Goal: Task Accomplishment & Management: Manage account settings

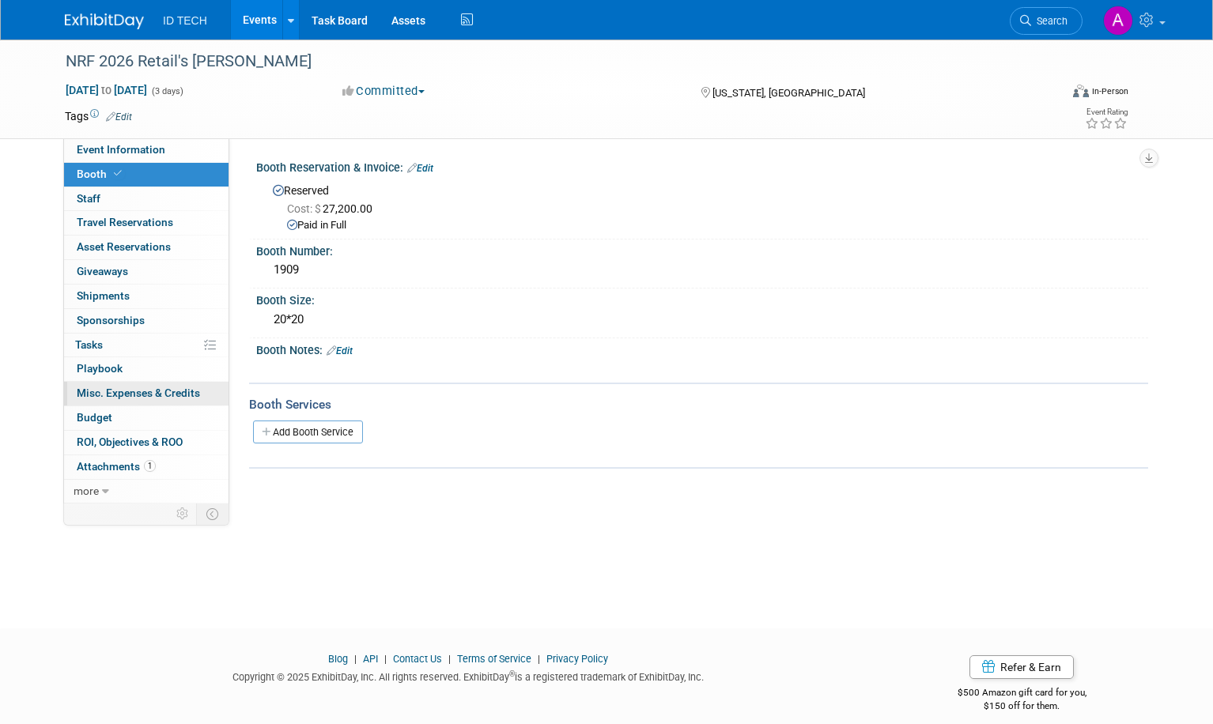
scroll to position [15, 0]
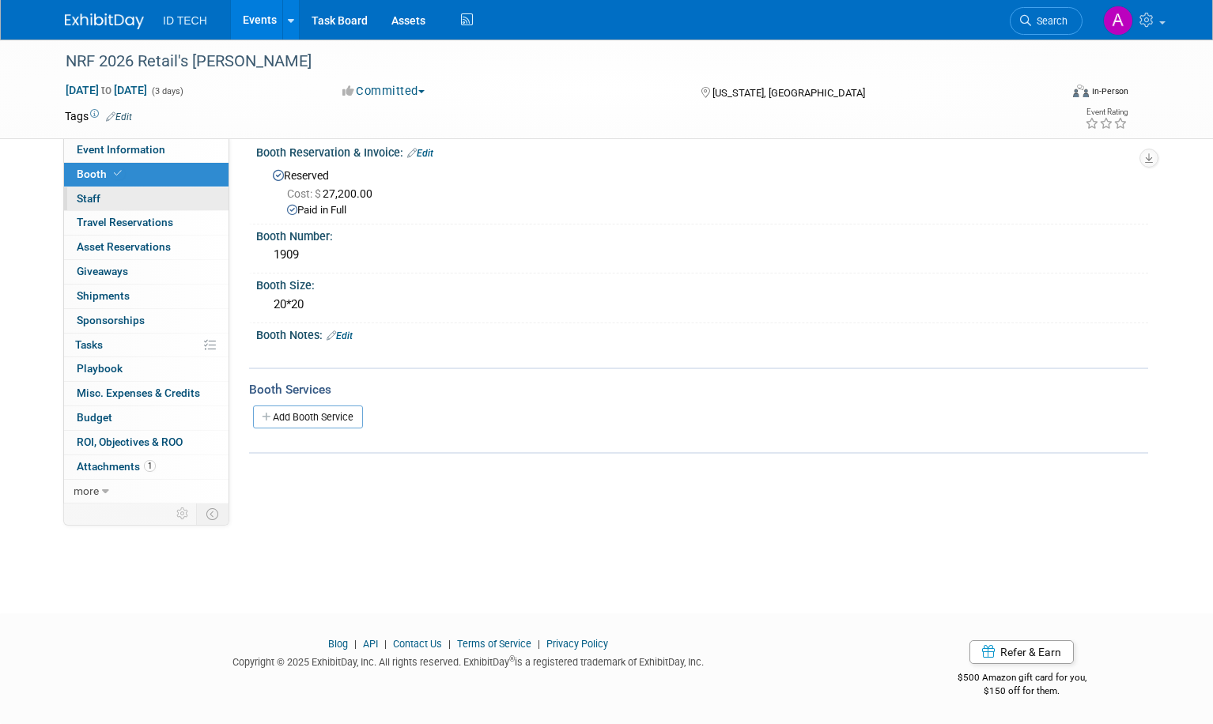
click at [90, 202] on span "Staff 0" at bounding box center [89, 198] width 24 height 13
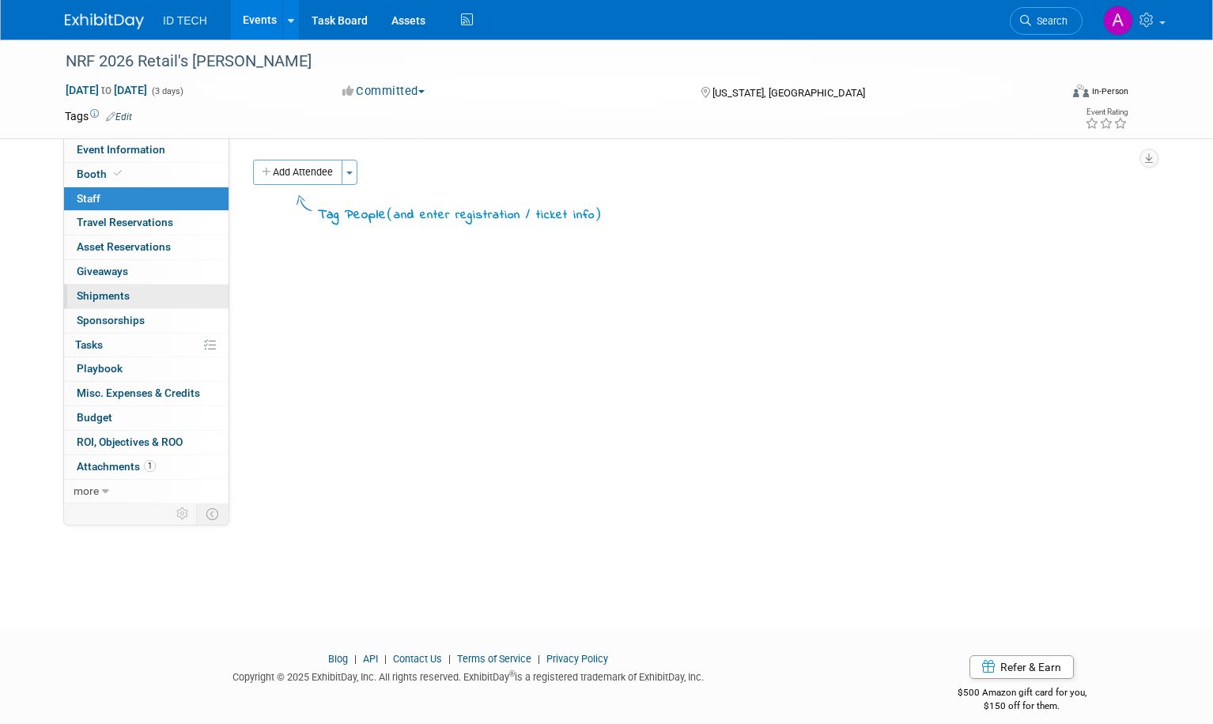
click at [105, 302] on link "0 Shipments 0" at bounding box center [146, 297] width 164 height 24
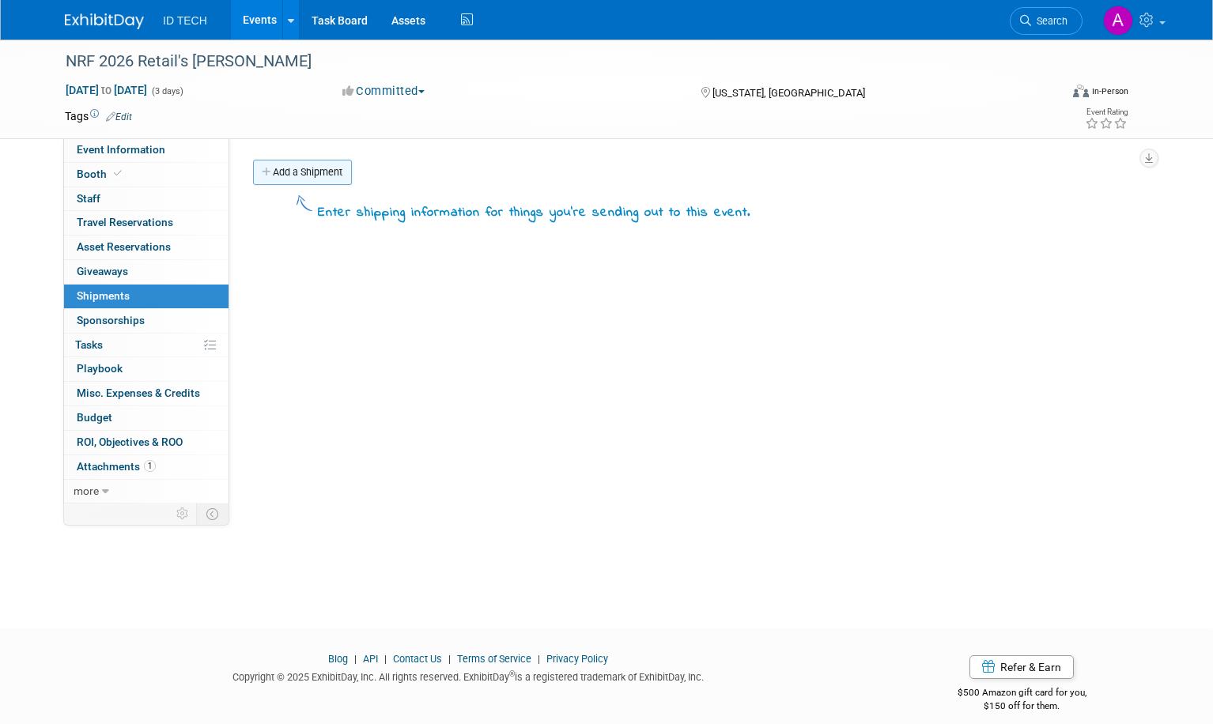
click at [283, 168] on link "Add a Shipment" at bounding box center [302, 172] width 99 height 25
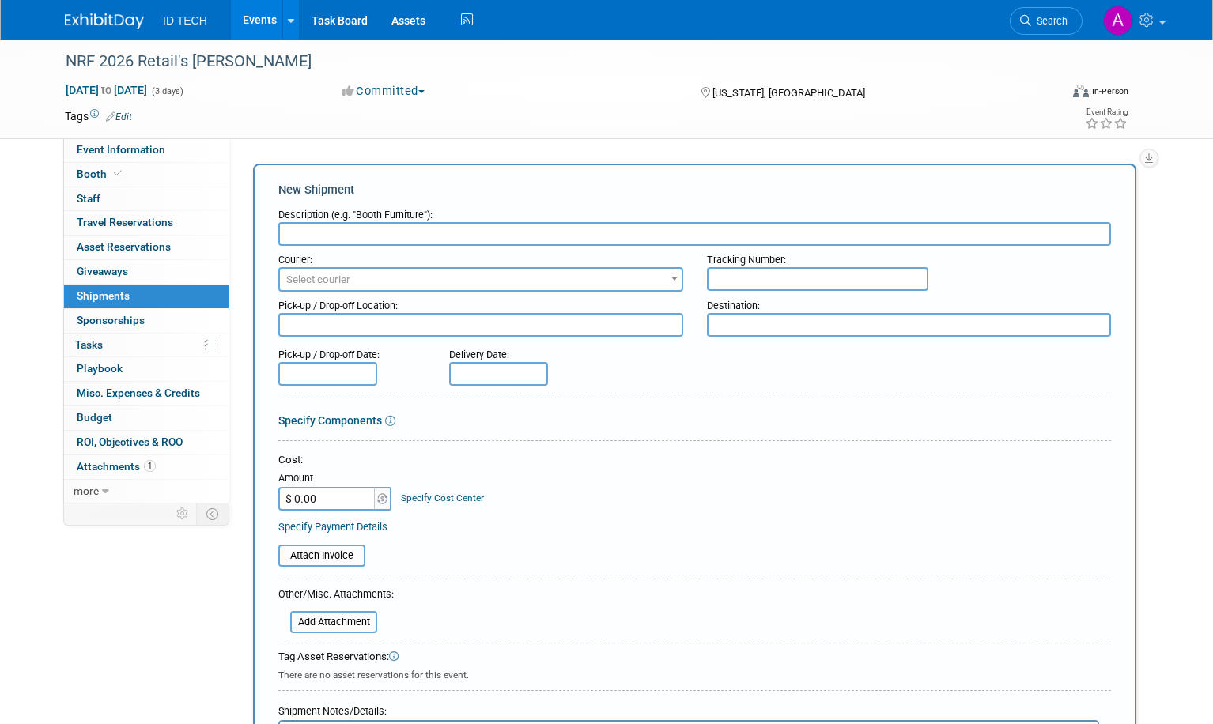
click at [383, 234] on input "text" at bounding box center [694, 234] width 833 height 24
type input "r"
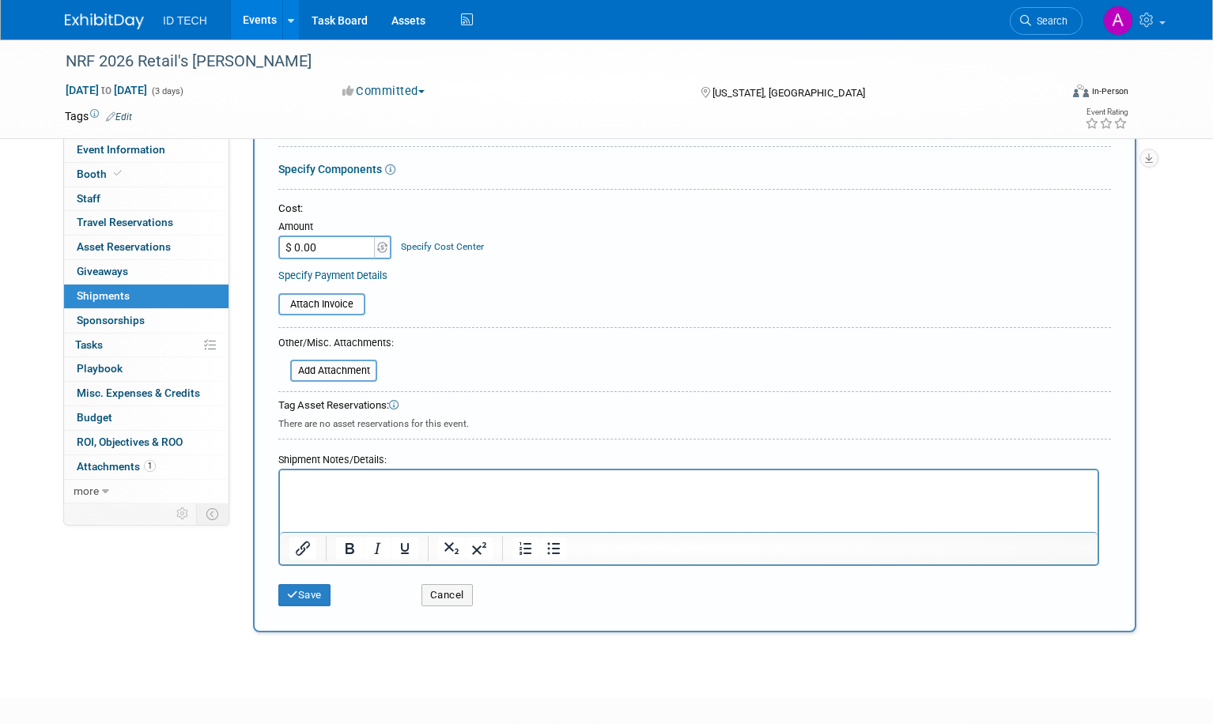
scroll to position [336, 0]
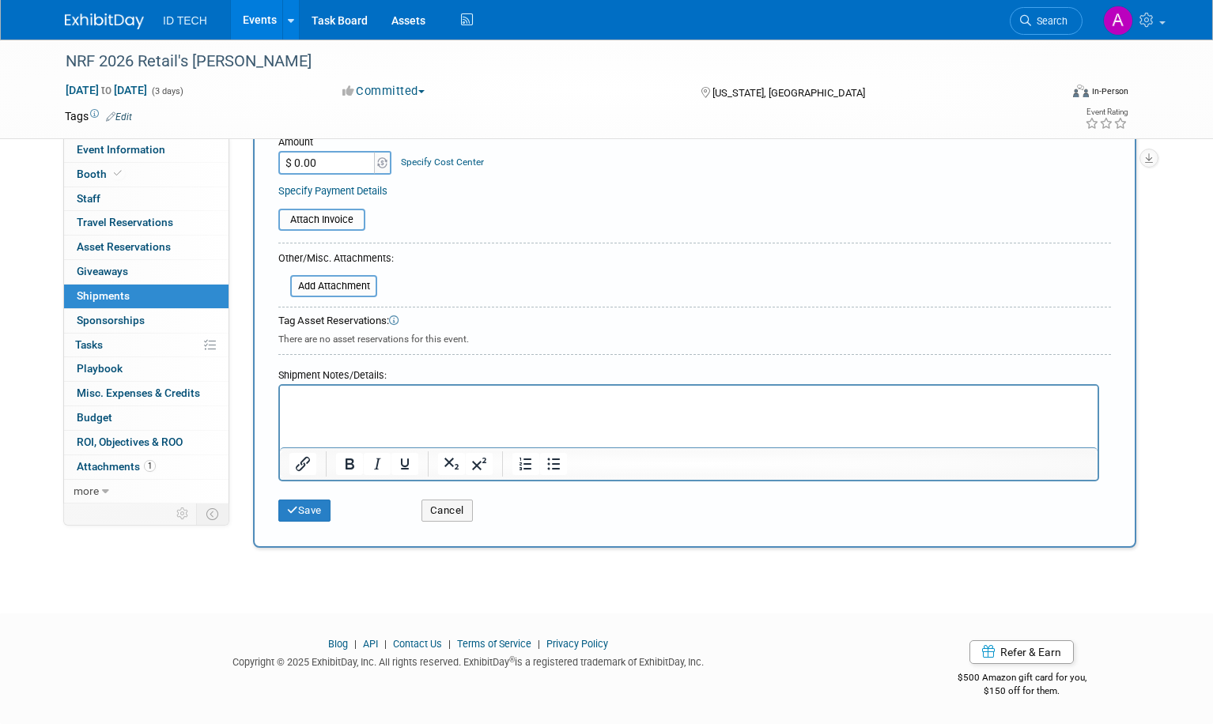
type input "Ship to the show"
click at [417, 394] on p "Rich Text Area. Press ALT-0 for help." at bounding box center [688, 400] width 799 height 16
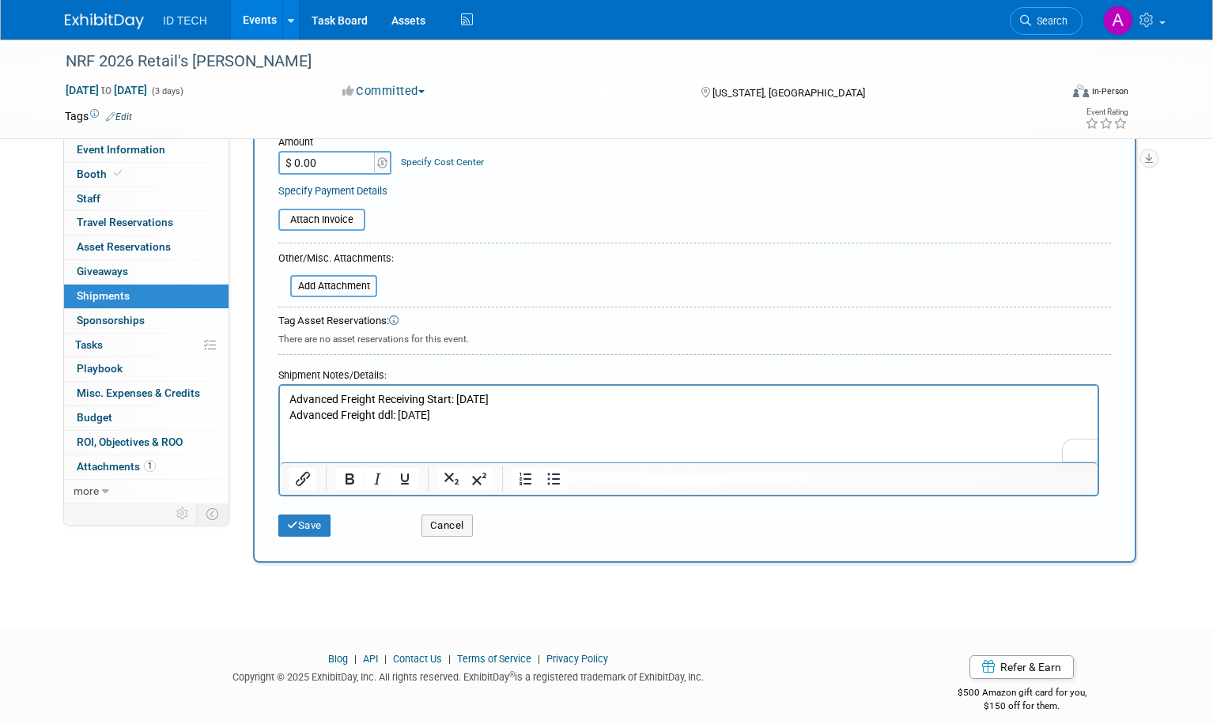
click at [391, 423] on html "Advanced Freight Receiving Start: Mon., 12/08 Advanced Freight ddl: Fri., 12/26" at bounding box center [689, 404] width 818 height 37
click at [483, 416] on p "Advanced Freight ddl: Fri., 12/26" at bounding box center [688, 416] width 799 height 16
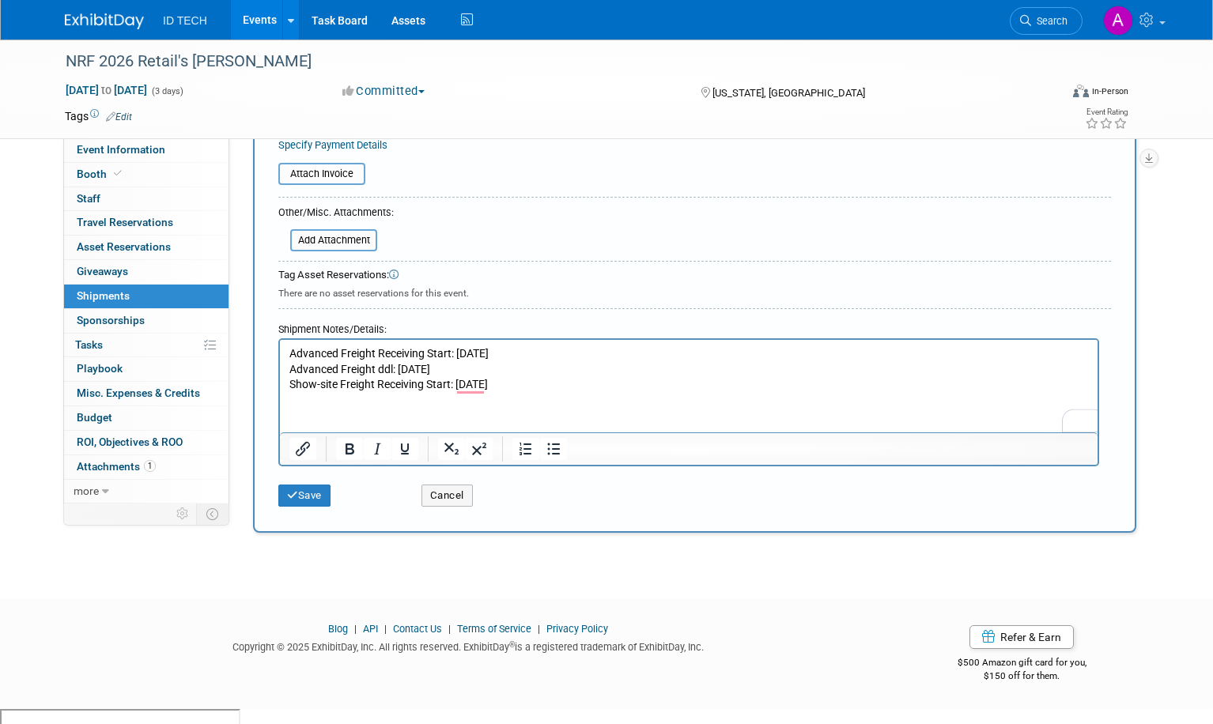
scroll to position [367, 0]
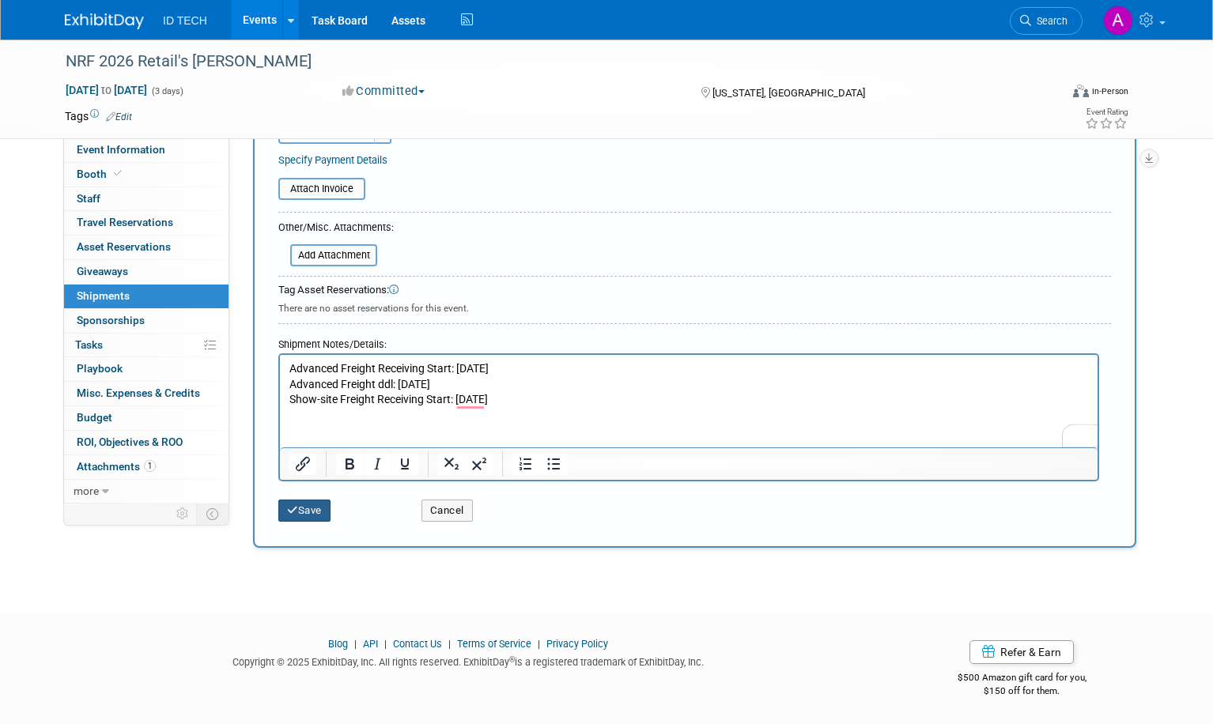
click at [296, 516] on button "Save" at bounding box center [304, 511] width 52 height 22
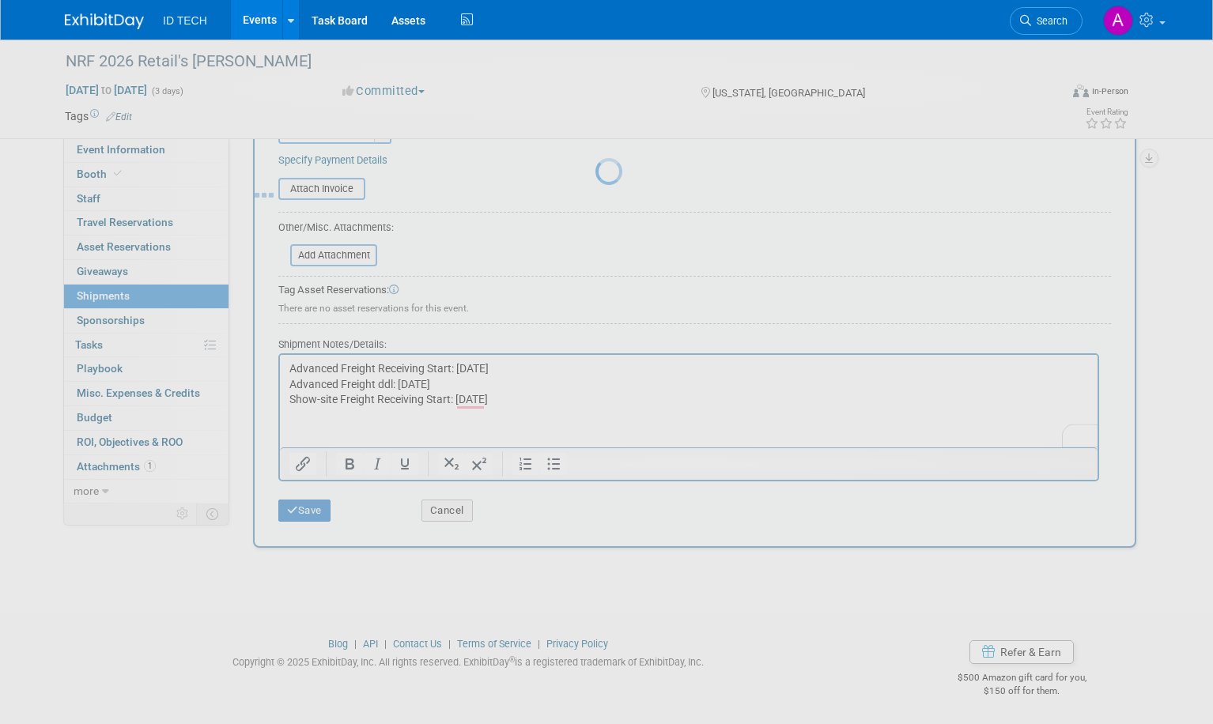
scroll to position [15, 0]
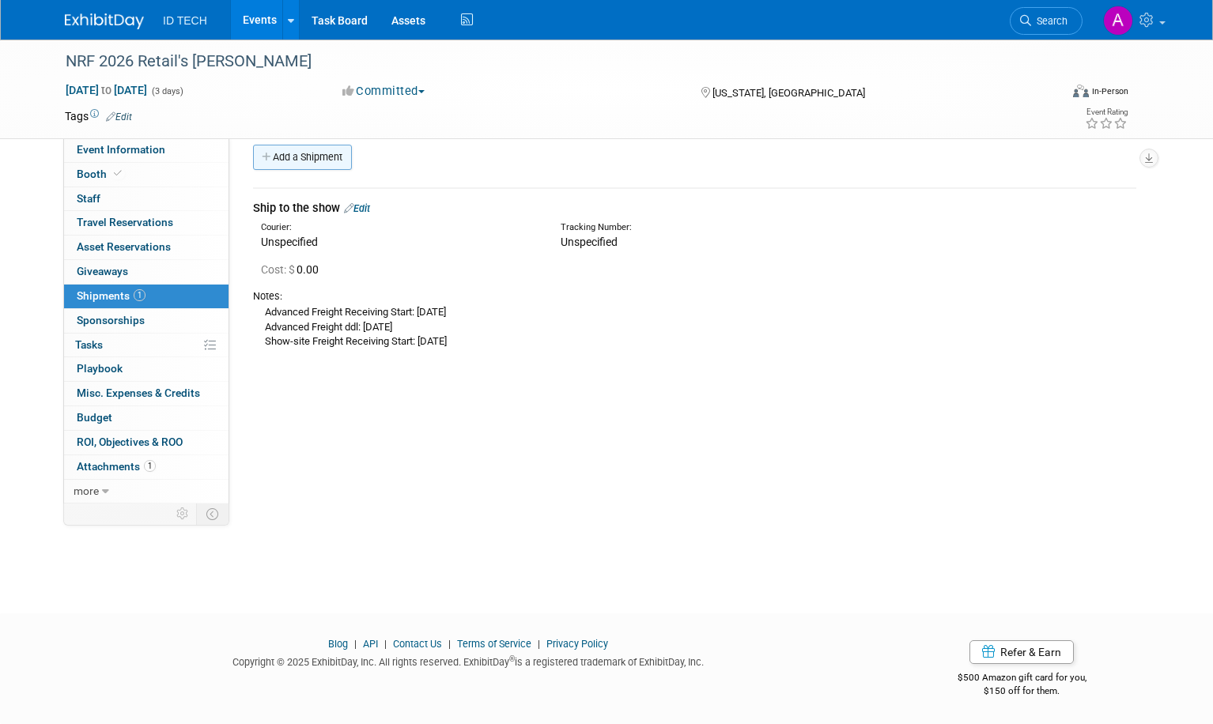
click at [308, 158] on link "Add a Shipment" at bounding box center [302, 157] width 99 height 25
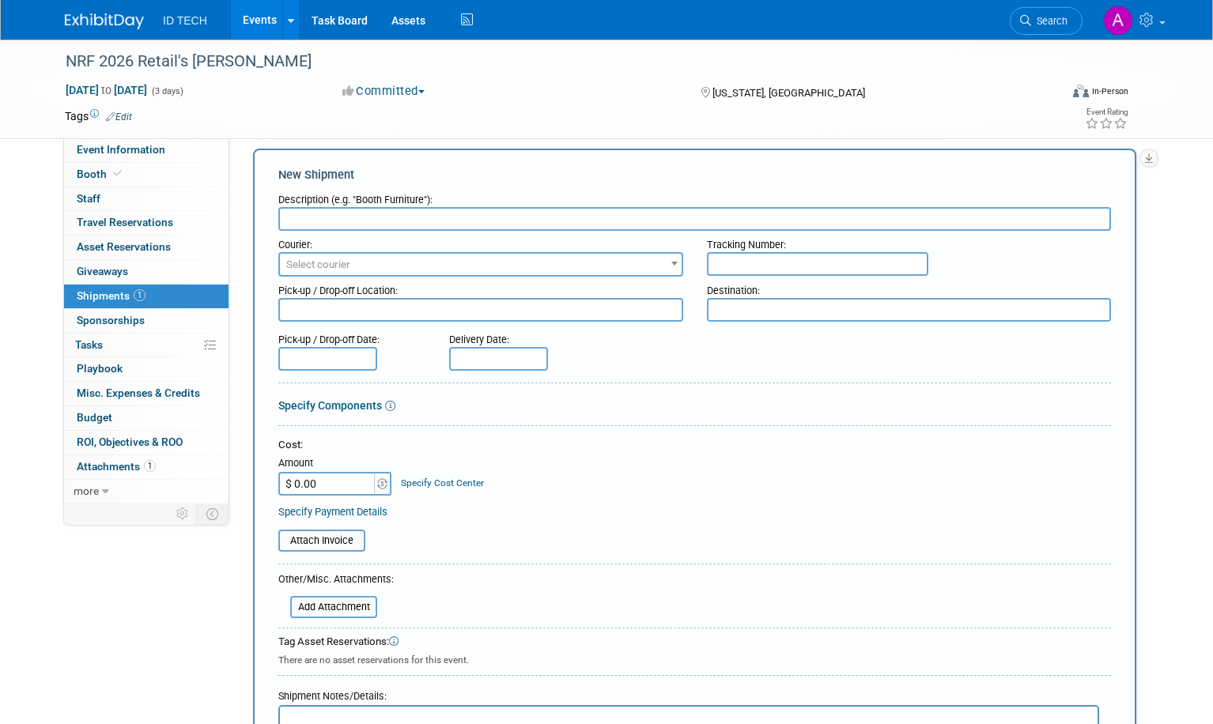
scroll to position [0, 0]
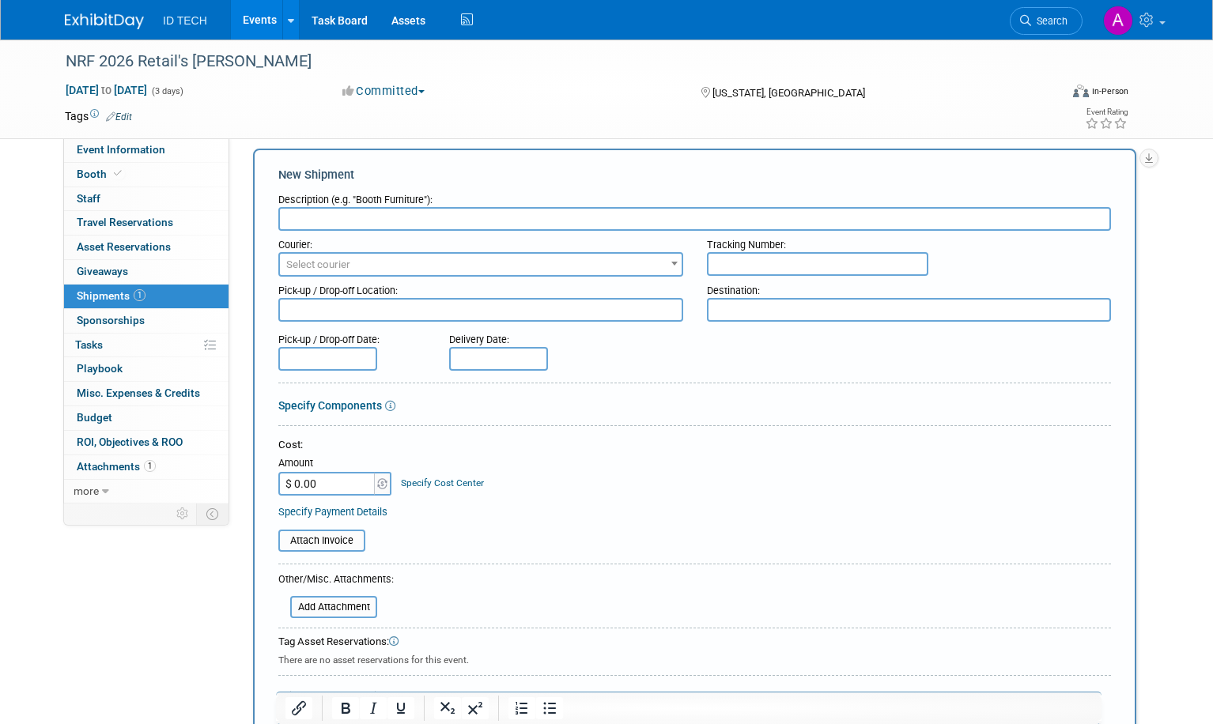
click at [400, 221] on input "text" at bounding box center [694, 219] width 833 height 24
type input "e"
type input "M"
type input "e"
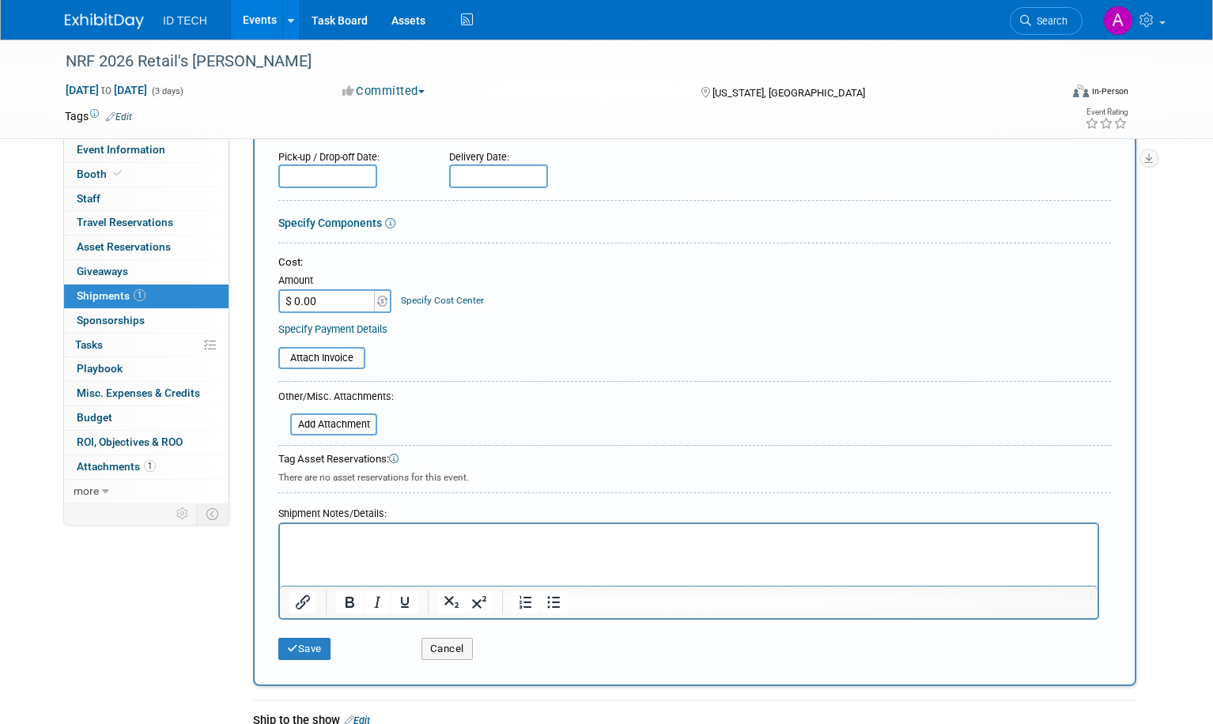
scroll to position [410, 0]
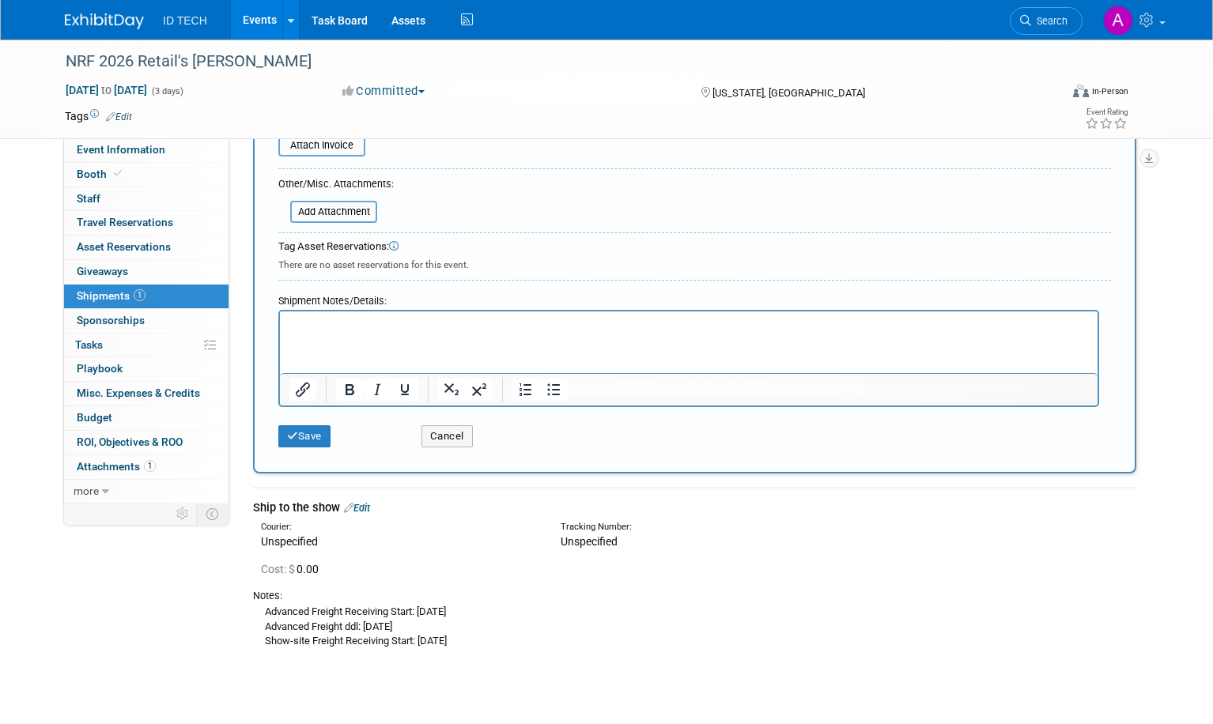
type input "Back Shipment"
click at [368, 330] on p "Rich Text Area. Press ALT-0 for help." at bounding box center [688, 326] width 799 height 16
click at [320, 437] on button "Save" at bounding box center [304, 436] width 52 height 22
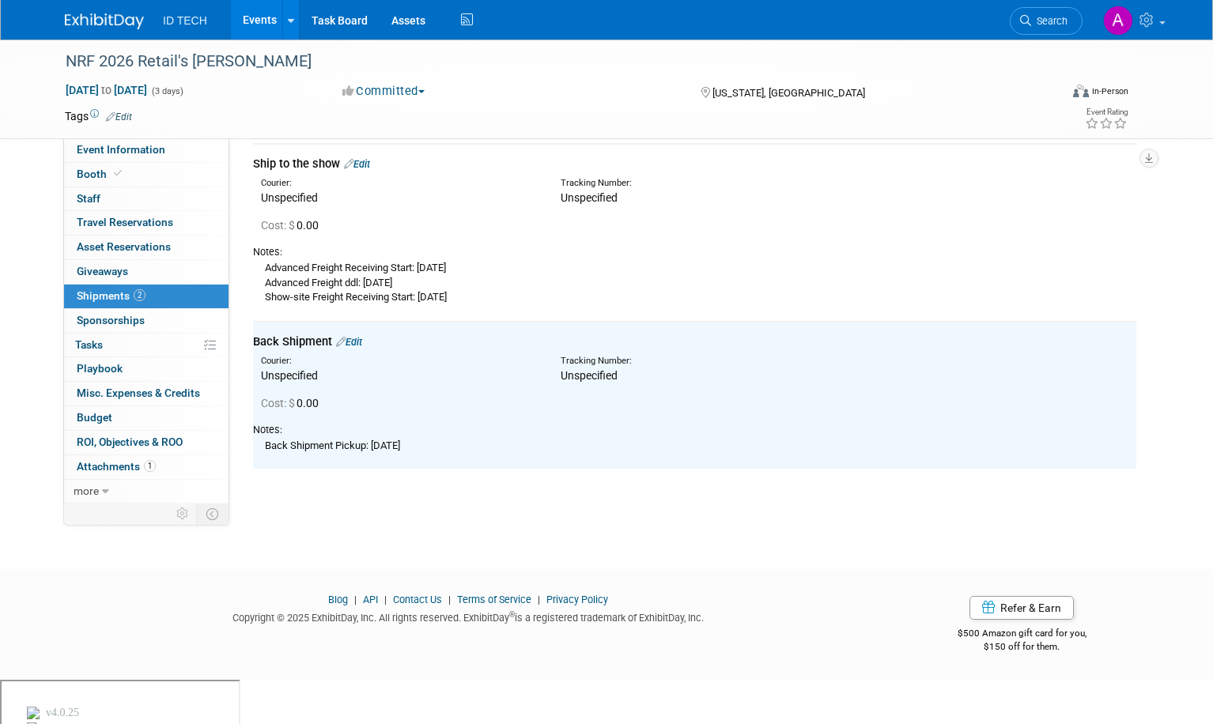
scroll to position [15, 0]
